Goal: Book appointment/travel/reservation

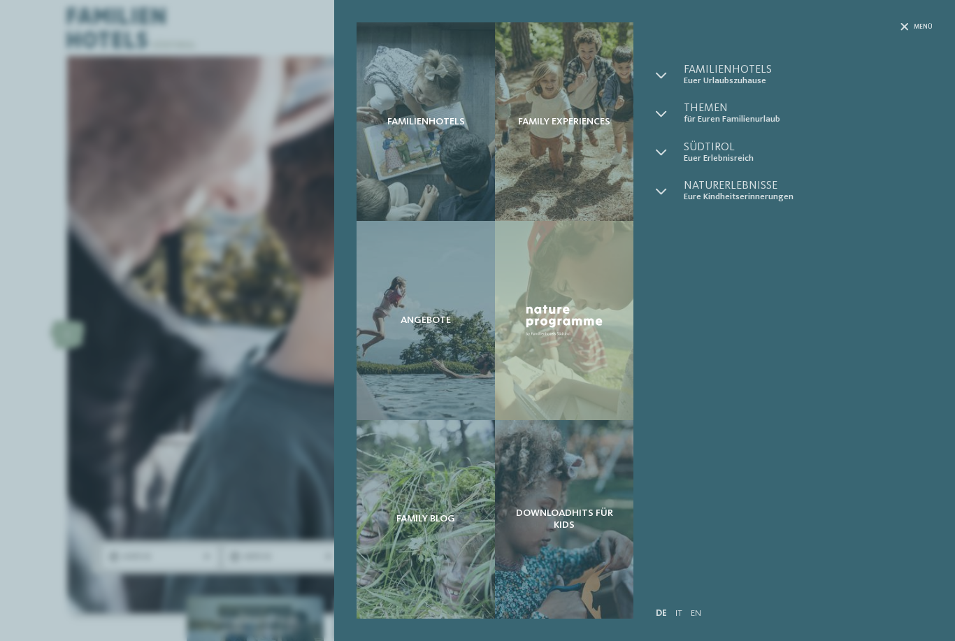
click at [913, 24] on div "Menü" at bounding box center [917, 26] width 32 height 9
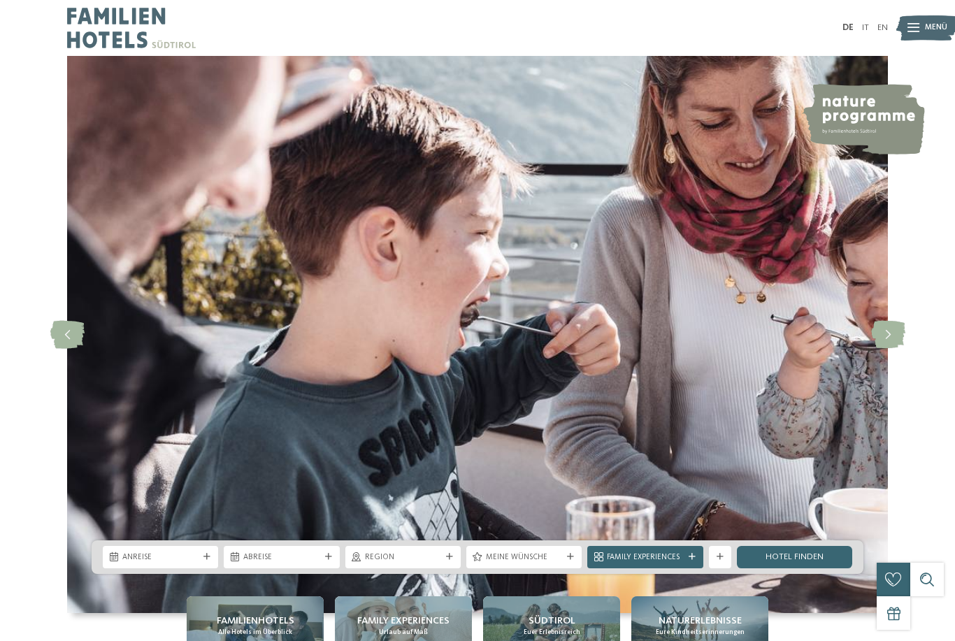
click at [924, 25] on img at bounding box center [927, 28] width 62 height 31
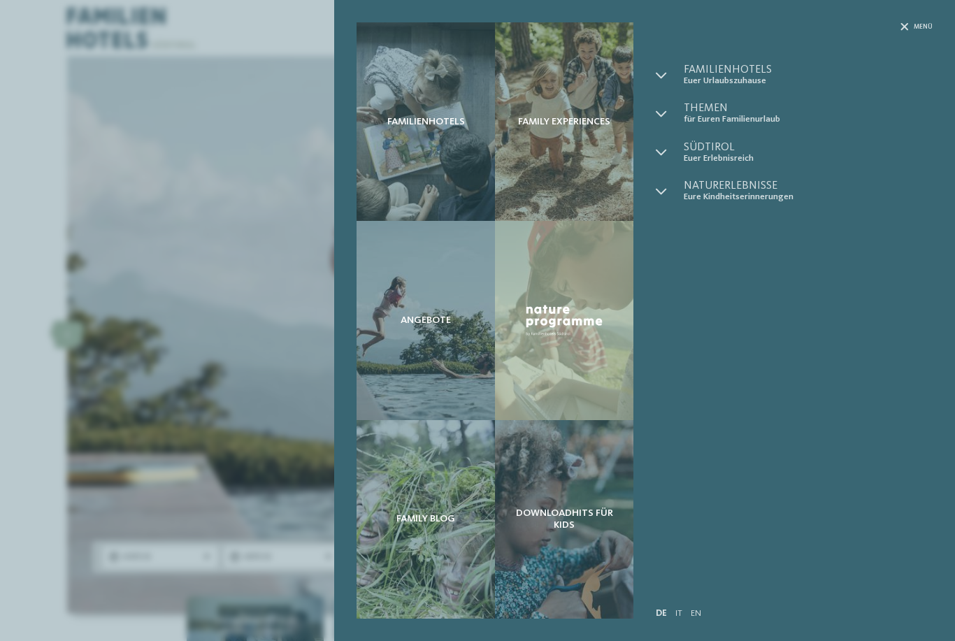
click at [922, 22] on span "Menü" at bounding box center [923, 26] width 19 height 9
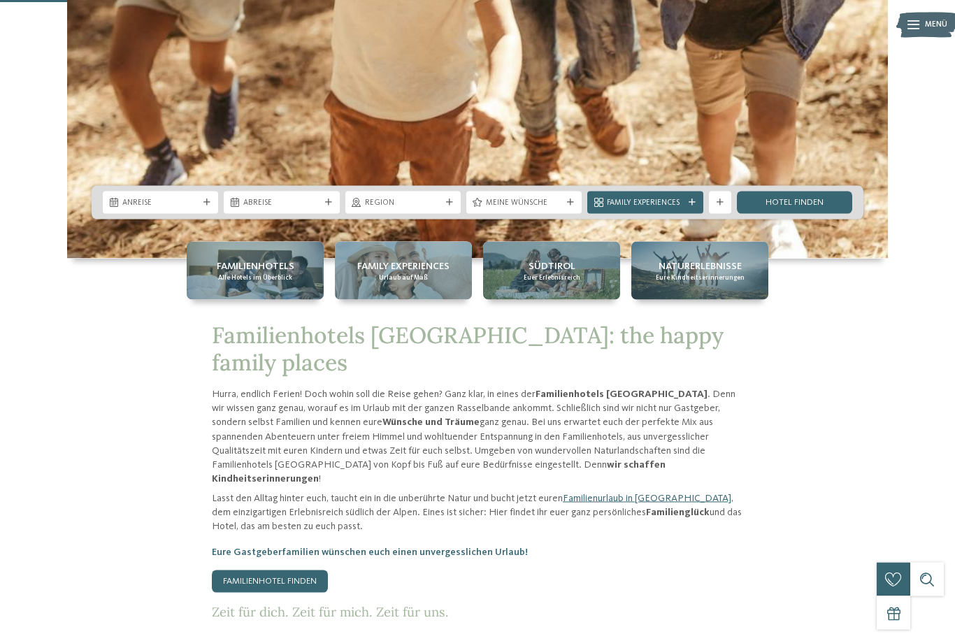
scroll to position [355, 0]
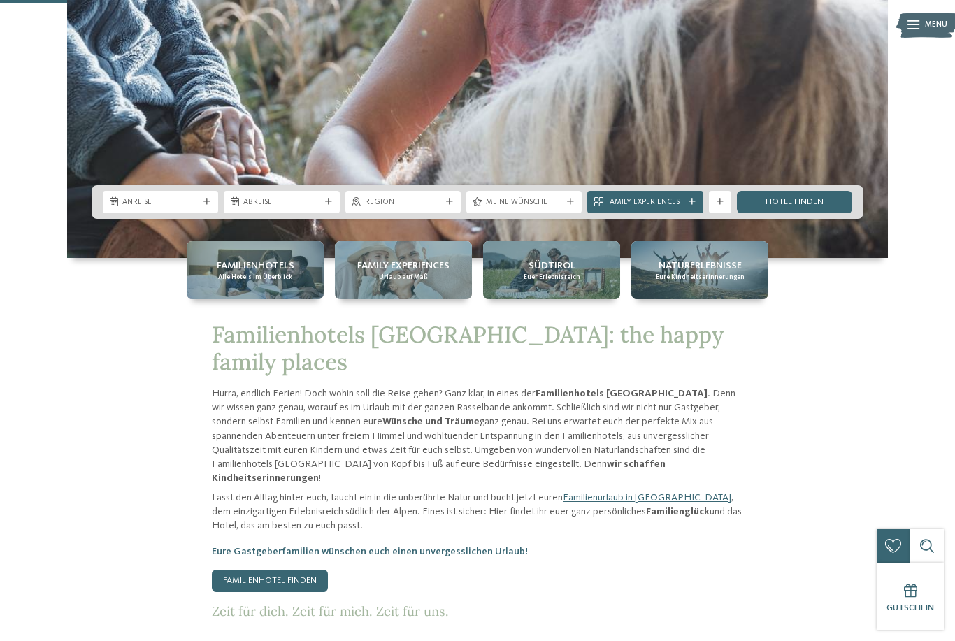
click at [436, 208] on span "Region" at bounding box center [403, 202] width 76 height 11
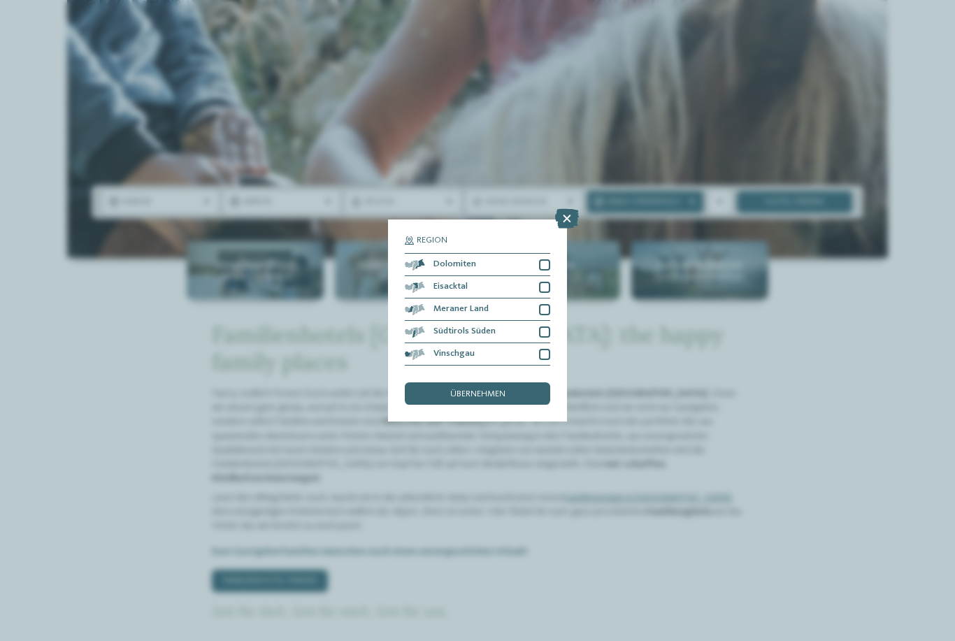
click at [546, 304] on div at bounding box center [544, 309] width 11 height 11
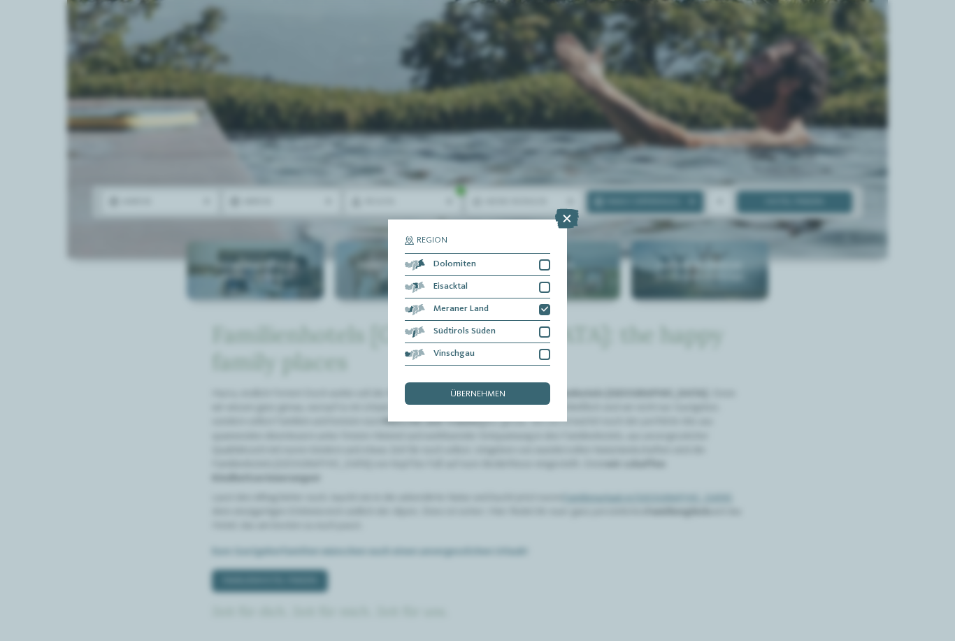
click at [515, 382] on div "übernehmen" at bounding box center [477, 393] width 145 height 22
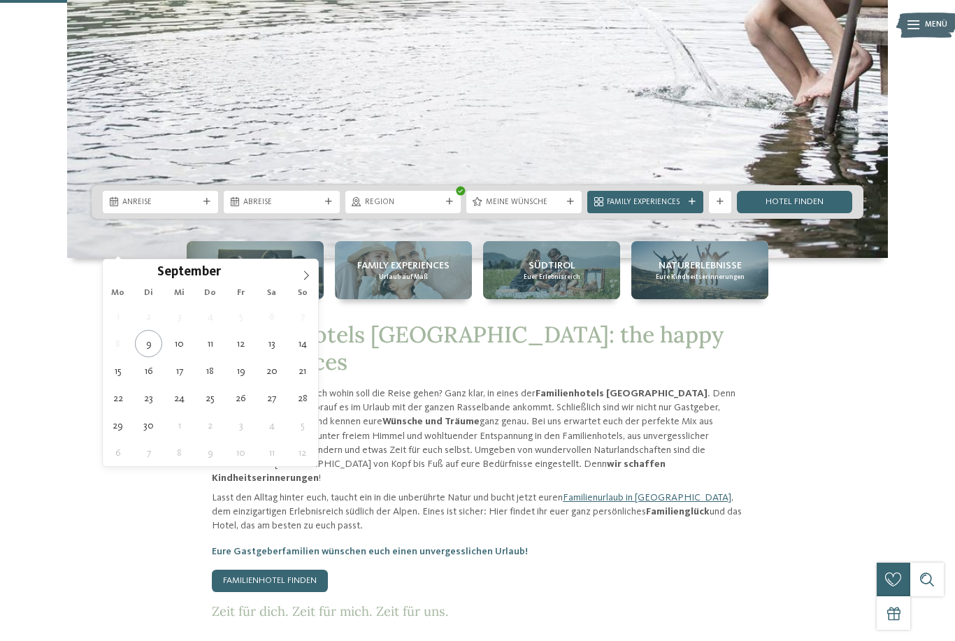
click at [309, 280] on icon at bounding box center [306, 276] width 10 height 10
click at [299, 281] on span at bounding box center [306, 271] width 24 height 24
click at [301, 280] on icon at bounding box center [306, 276] width 10 height 10
click at [301, 281] on span at bounding box center [306, 271] width 24 height 24
type input "****"
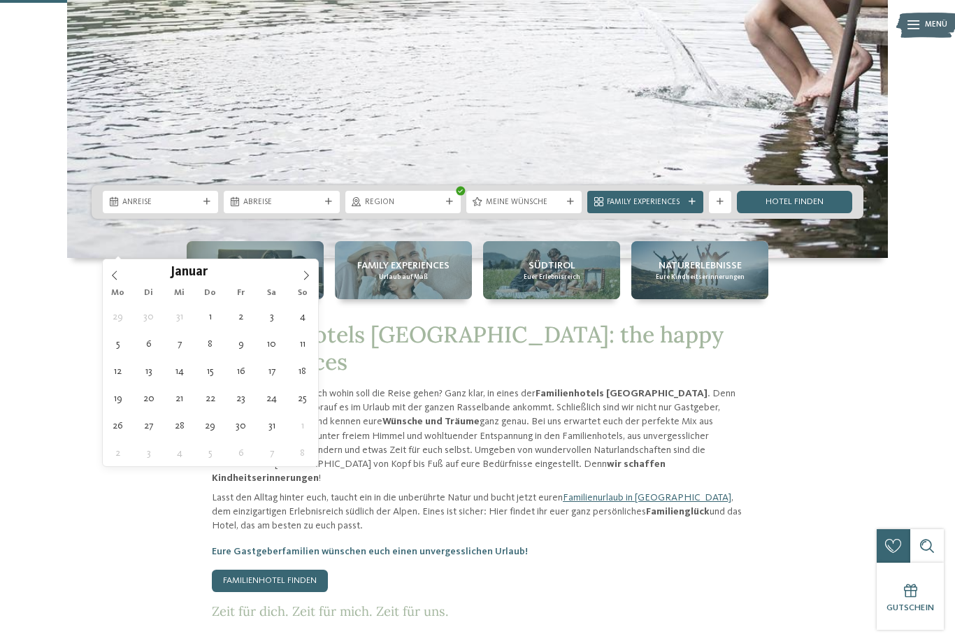
click at [300, 281] on span at bounding box center [306, 271] width 24 height 24
click at [309, 278] on icon at bounding box center [306, 276] width 10 height 10
click at [301, 280] on icon at bounding box center [306, 276] width 10 height 10
click at [303, 281] on span at bounding box center [306, 271] width 24 height 24
click at [303, 282] on span at bounding box center [306, 271] width 24 height 24
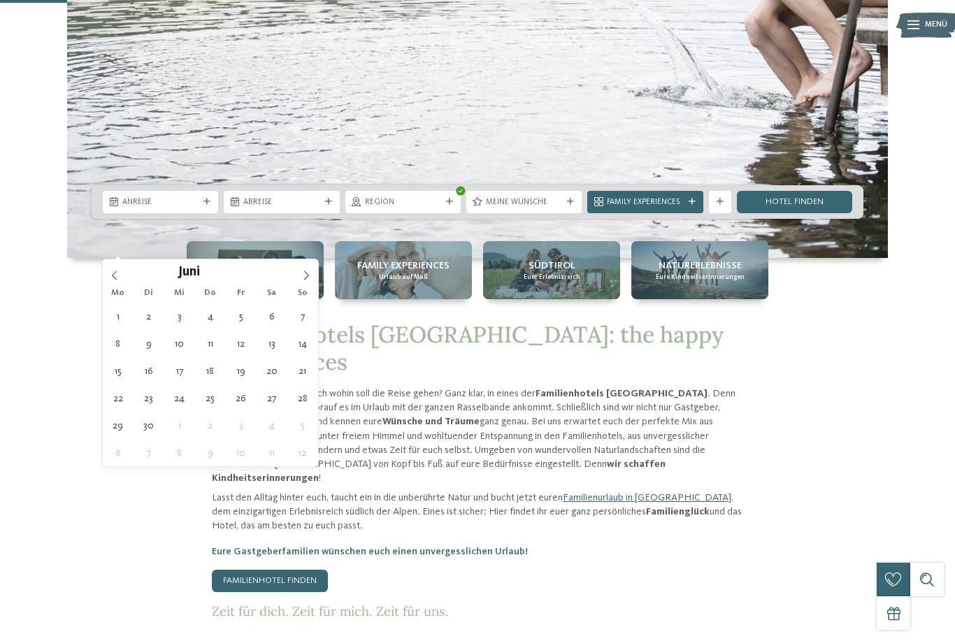
click at [303, 278] on icon at bounding box center [306, 276] width 10 height 10
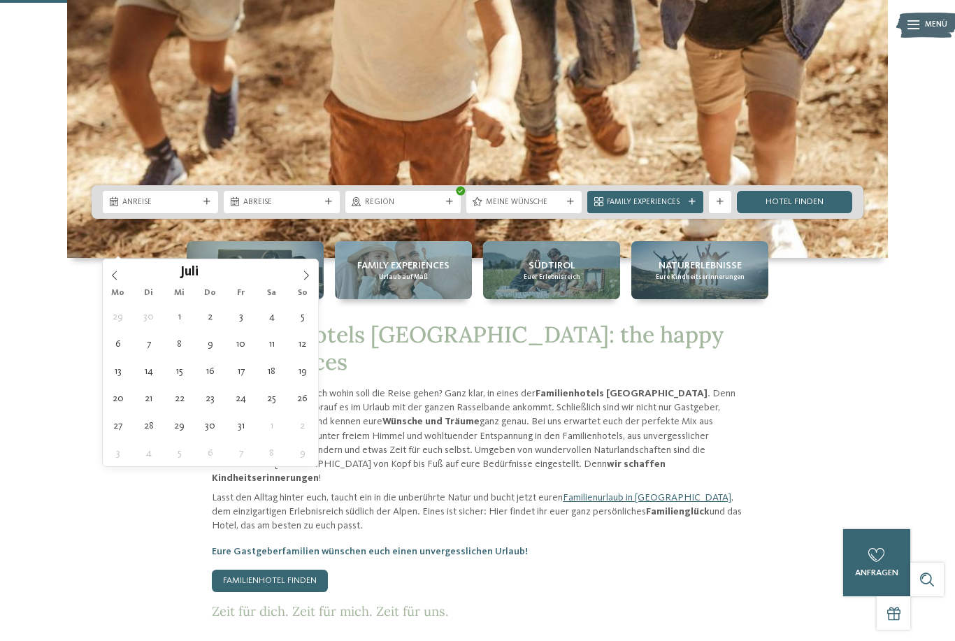
click at [306, 282] on span at bounding box center [306, 271] width 24 height 24
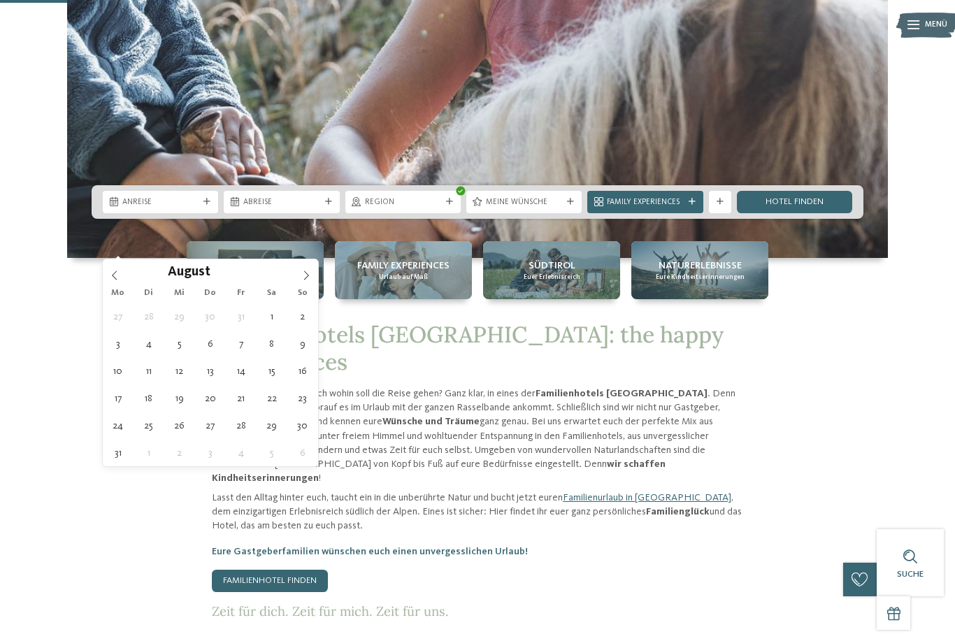
type div "[DATE]"
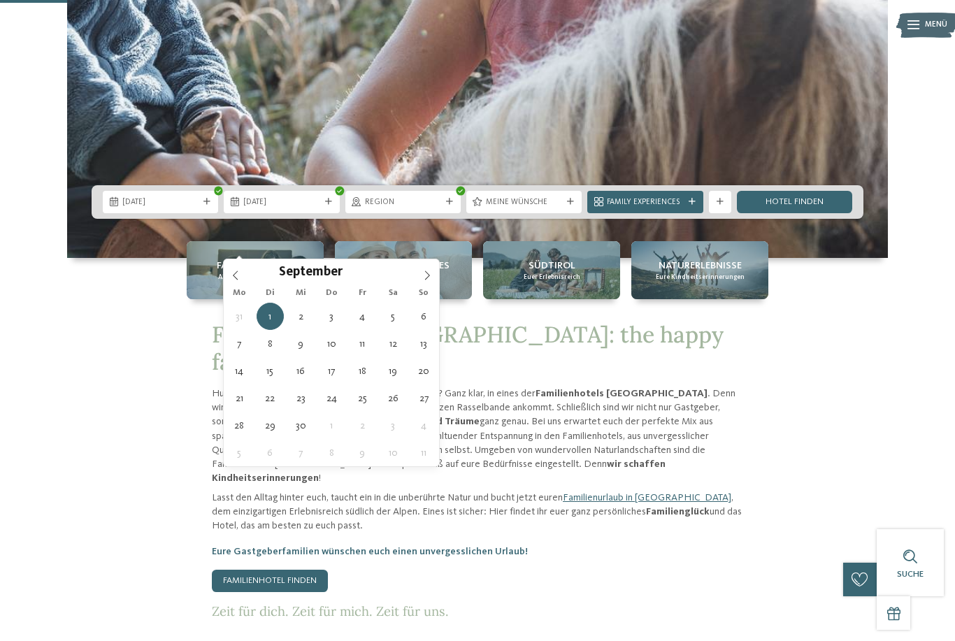
type input "****"
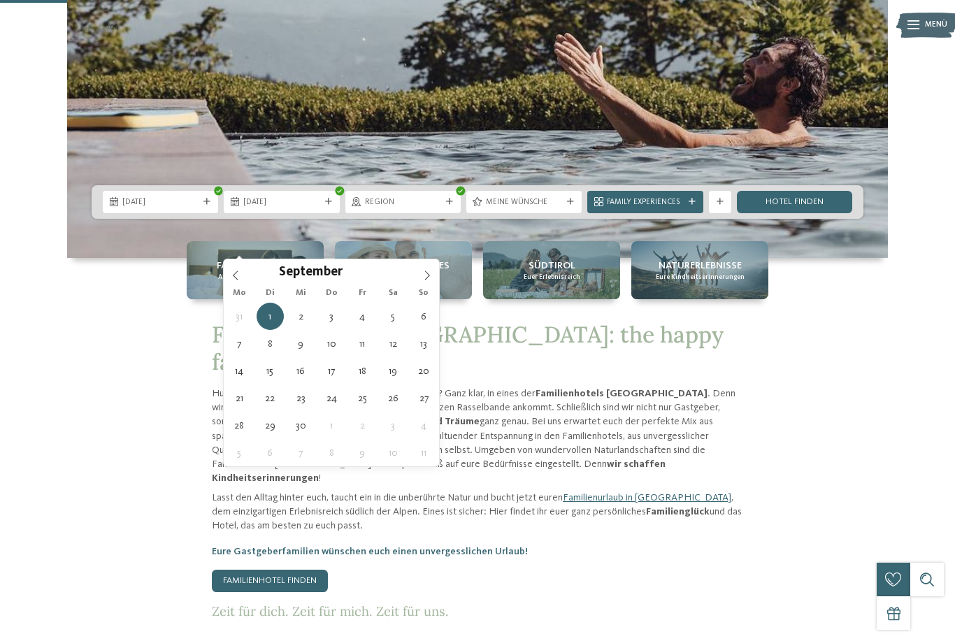
type div "[DATE]"
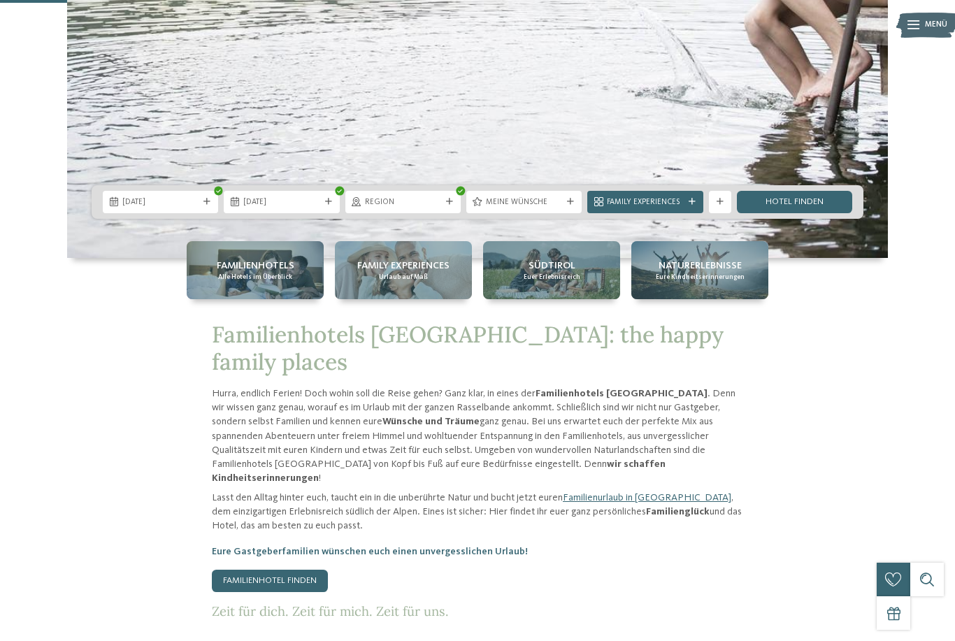
click at [674, 208] on span "Family Experiences" at bounding box center [645, 202] width 76 height 11
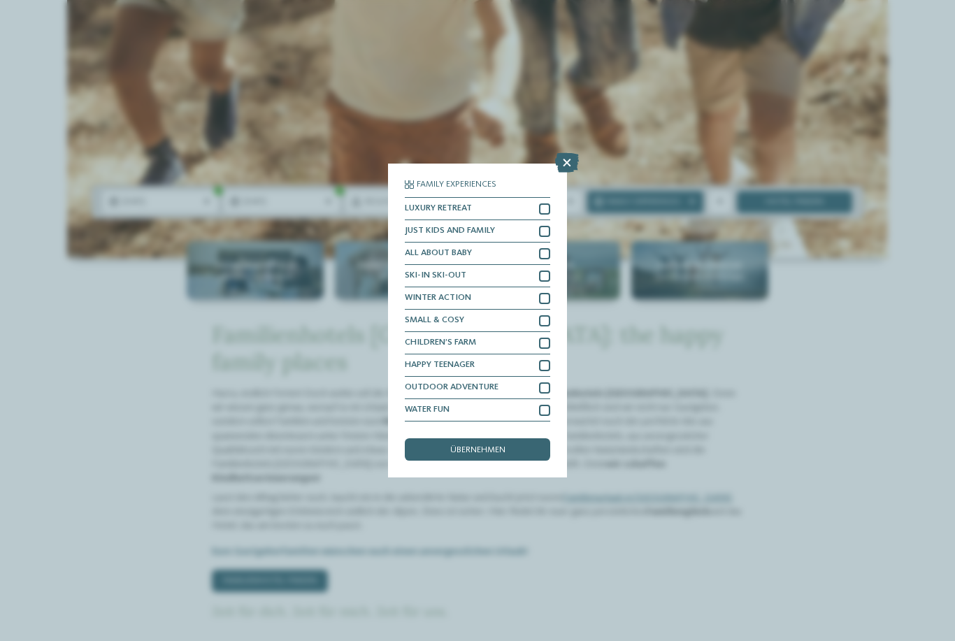
click at [473, 446] on span "übernehmen" at bounding box center [477, 450] width 55 height 9
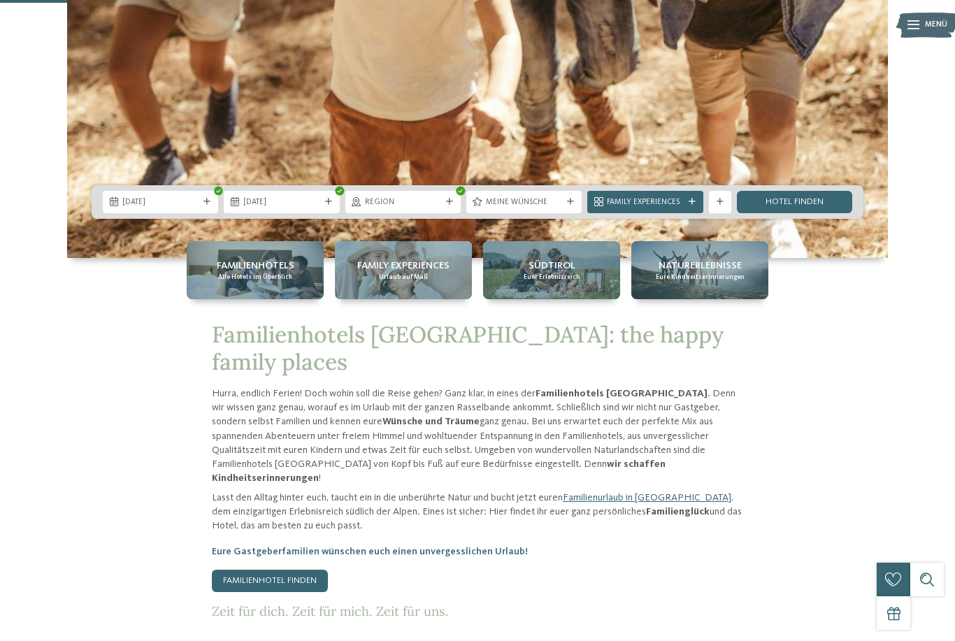
click at [439, 208] on span "Region" at bounding box center [403, 202] width 76 height 11
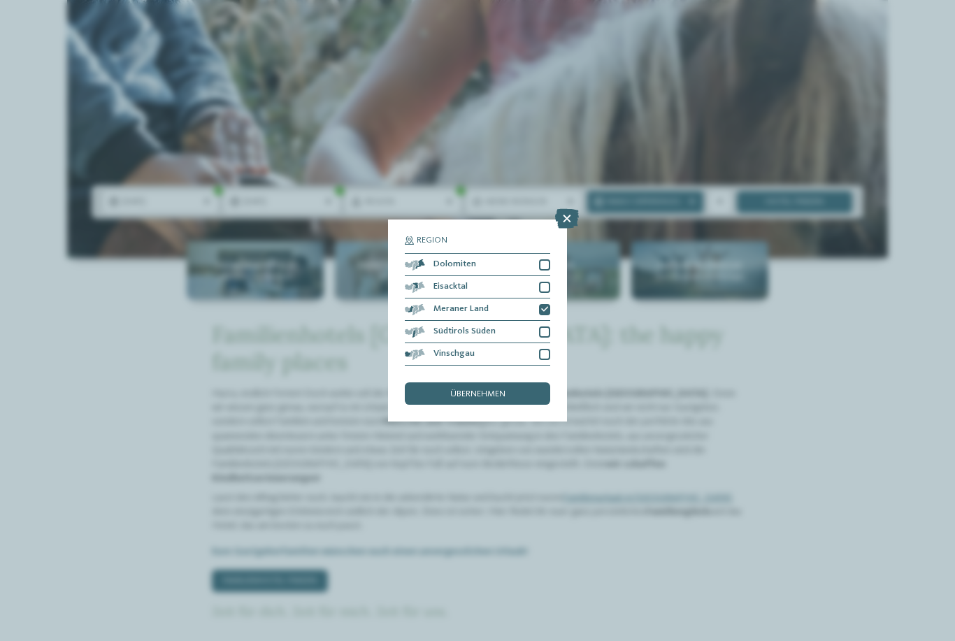
click at [497, 390] on span "übernehmen" at bounding box center [477, 394] width 55 height 9
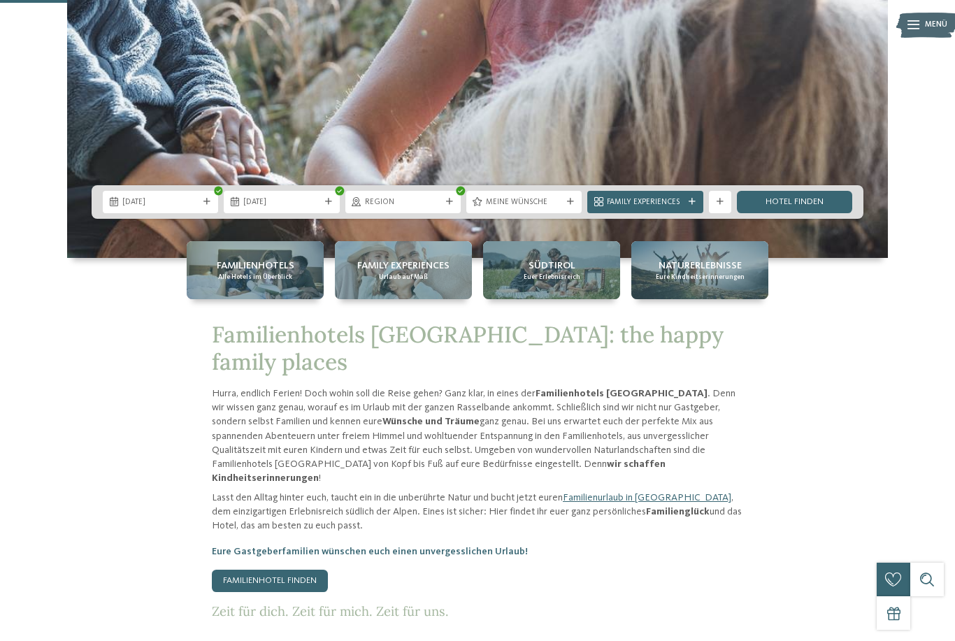
click at [815, 213] on link "Hotel finden" at bounding box center [794, 202] width 115 height 22
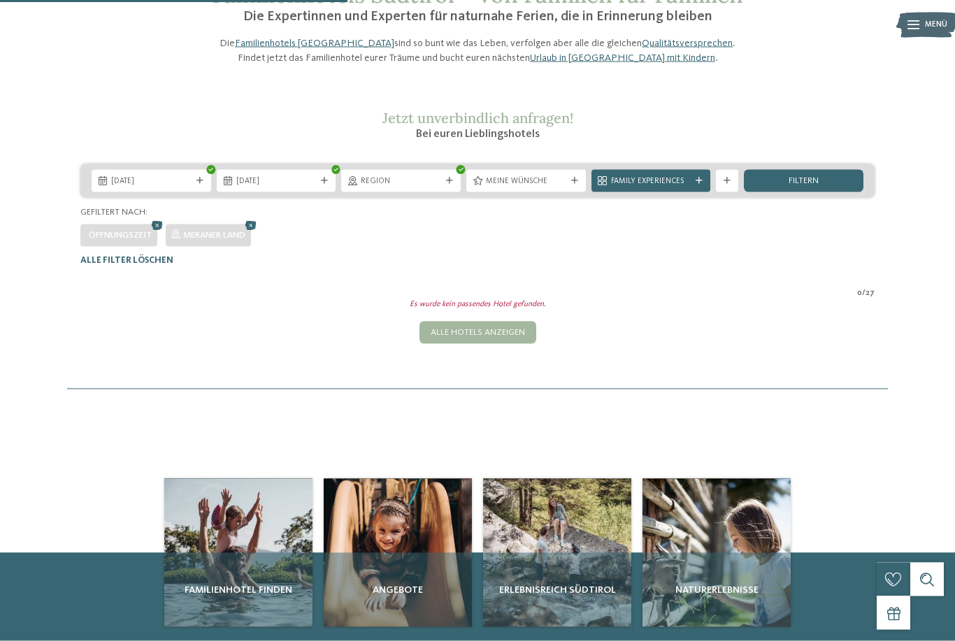
scroll to position [74, 0]
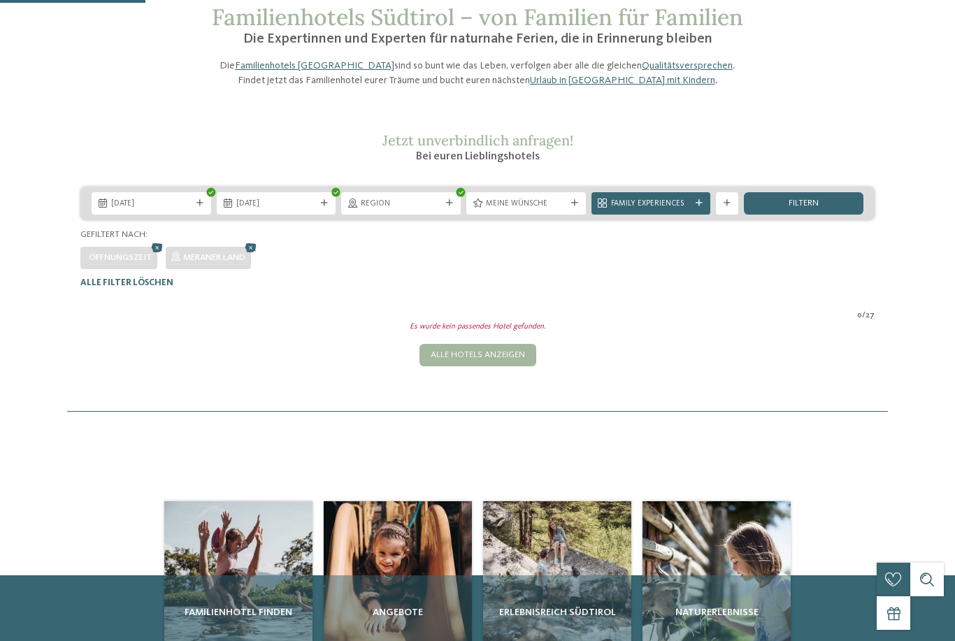
click at [486, 366] on div "Alle Hotels anzeigen" at bounding box center [478, 355] width 117 height 22
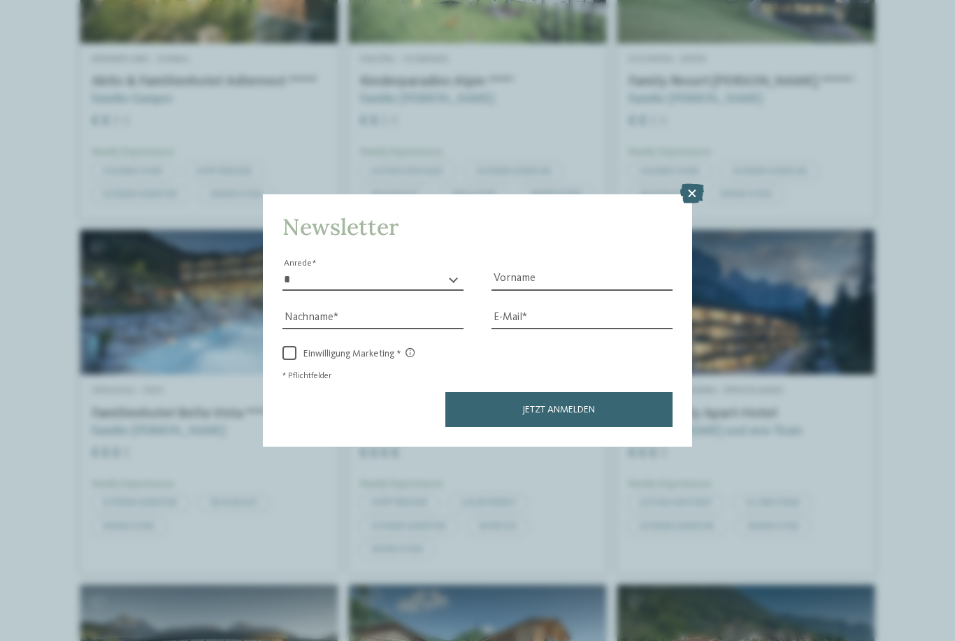
scroll to position [471, 0]
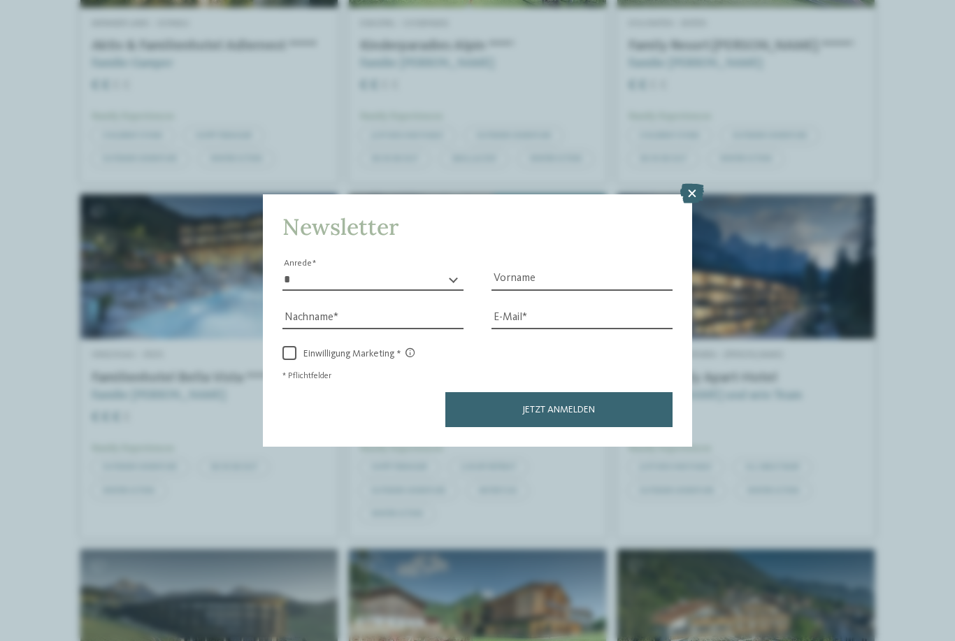
click at [693, 184] on icon at bounding box center [692, 194] width 24 height 20
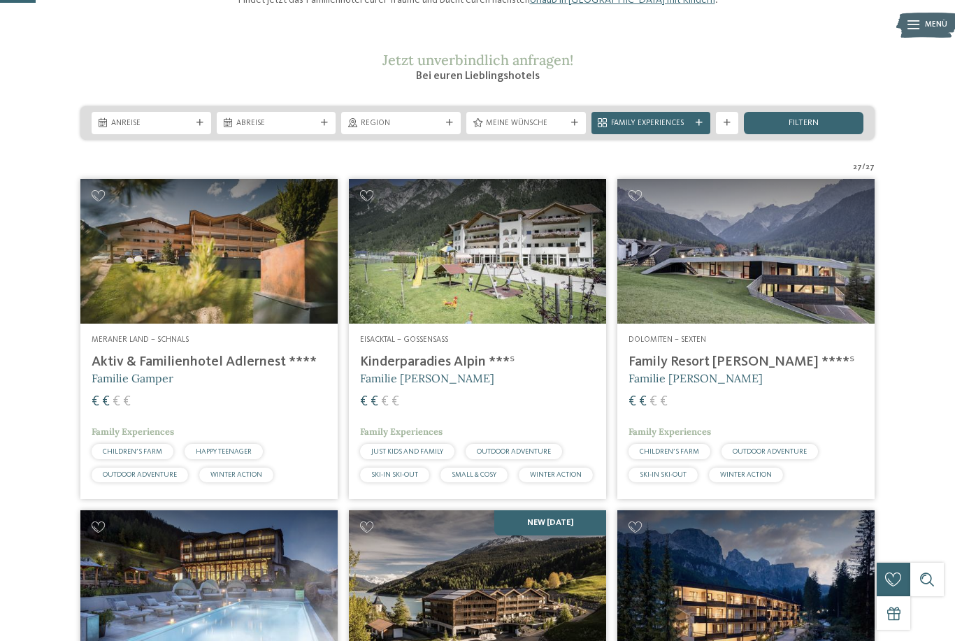
scroll to position [0, 0]
